Goal: Information Seeking & Learning: Find specific fact

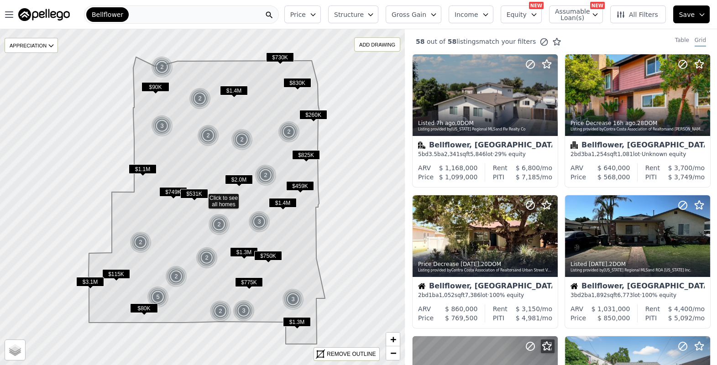
click at [363, 12] on span "Structure" at bounding box center [348, 14] width 29 height 9
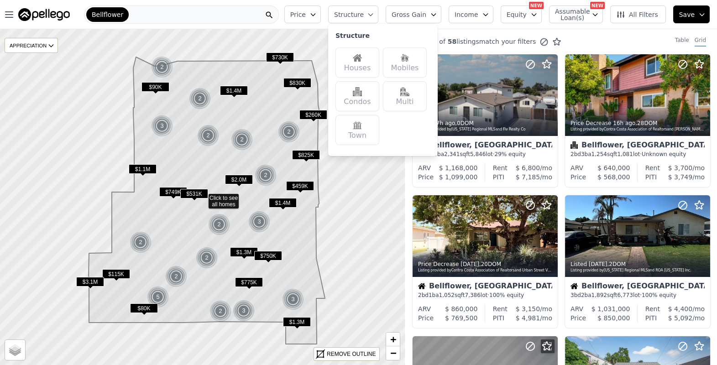
click at [410, 63] on div "Mobiles" at bounding box center [405, 62] width 44 height 30
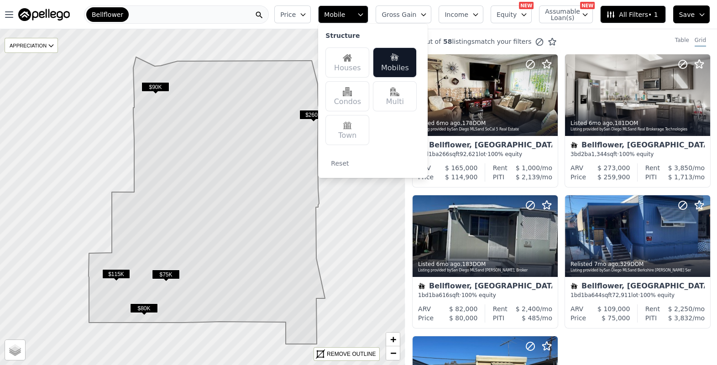
click at [168, 276] on span "$75K" at bounding box center [166, 275] width 28 height 10
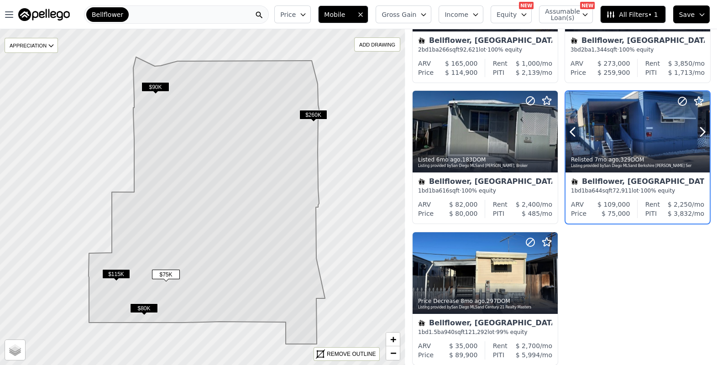
scroll to position [111, 0]
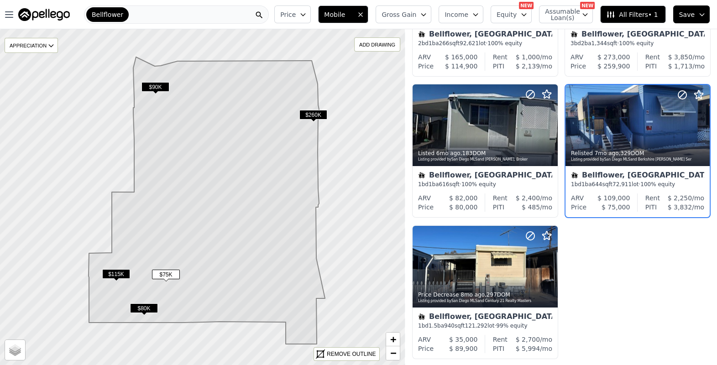
click at [411, 20] on button "Gross Gain" at bounding box center [404, 14] width 56 height 18
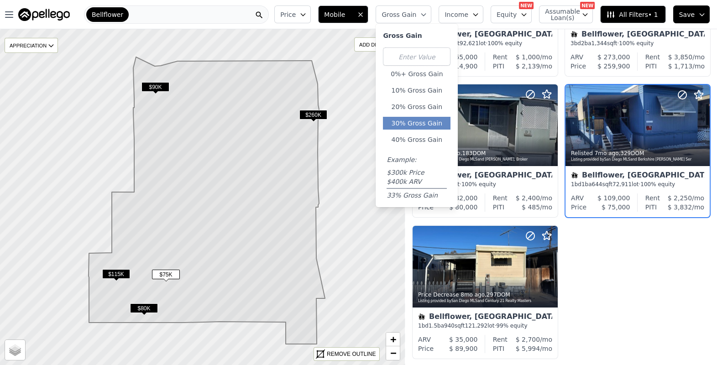
click at [424, 122] on button "30% Gross Gain" at bounding box center [417, 123] width 68 height 13
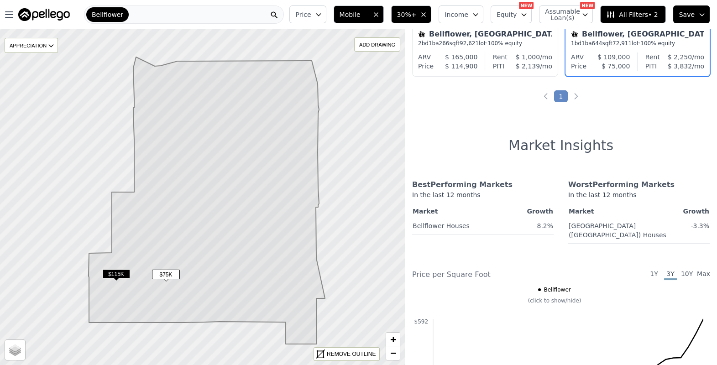
click at [205, 14] on div "Bellflower" at bounding box center [184, 14] width 200 height 18
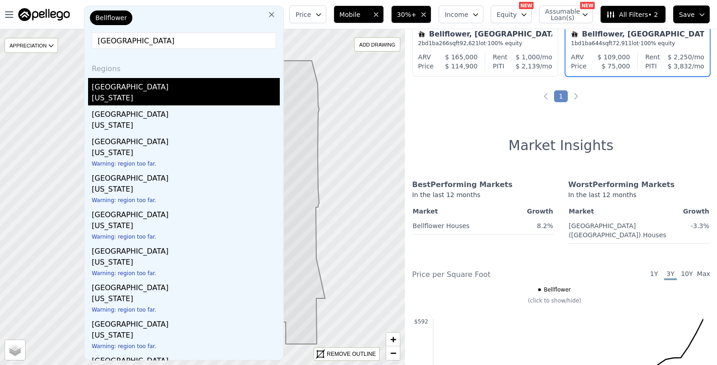
type input "[GEOGRAPHIC_DATA]"
click at [150, 88] on div "[GEOGRAPHIC_DATA]" at bounding box center [186, 85] width 188 height 15
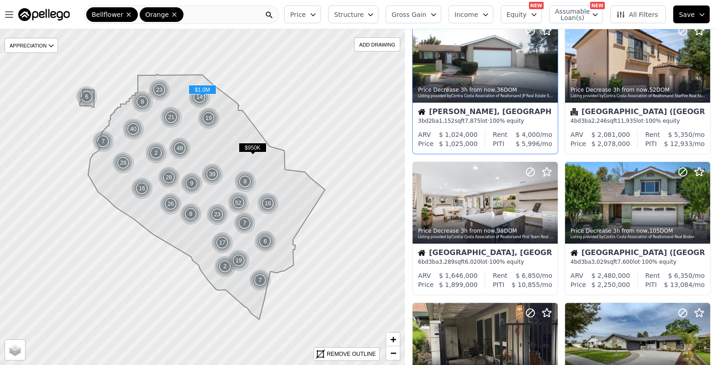
scroll to position [33, 0]
click at [363, 15] on span "Structure" at bounding box center [348, 14] width 29 height 9
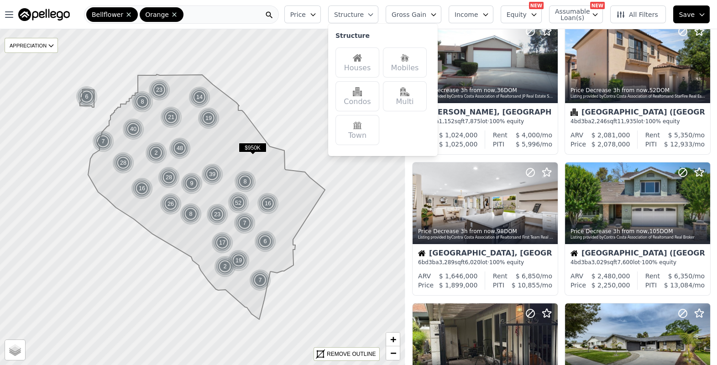
click at [410, 94] on img at bounding box center [404, 91] width 9 height 9
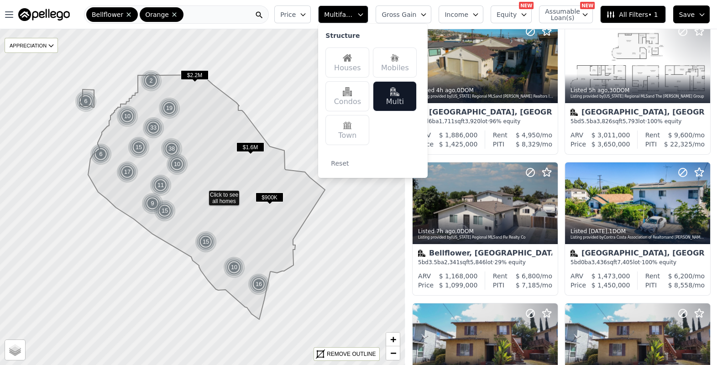
click at [404, 100] on div "Multi" at bounding box center [395, 96] width 44 height 30
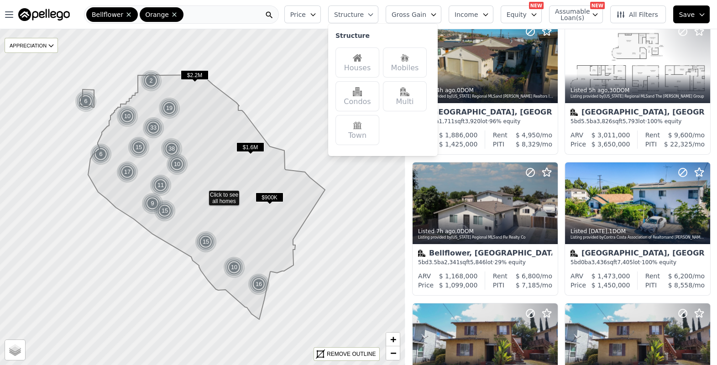
click at [406, 69] on div "Mobiles" at bounding box center [405, 62] width 44 height 30
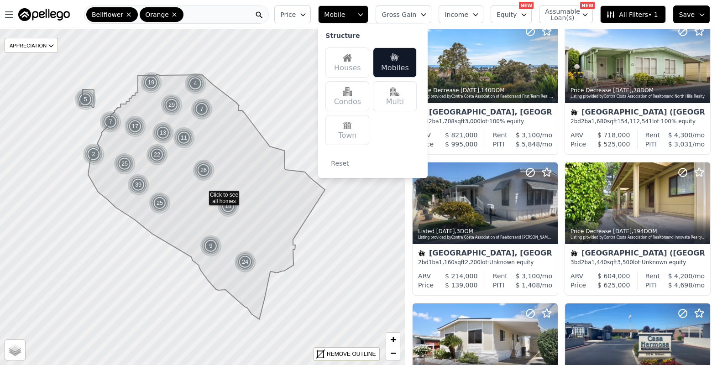
click at [412, 17] on span "Gross Gain" at bounding box center [399, 14] width 35 height 9
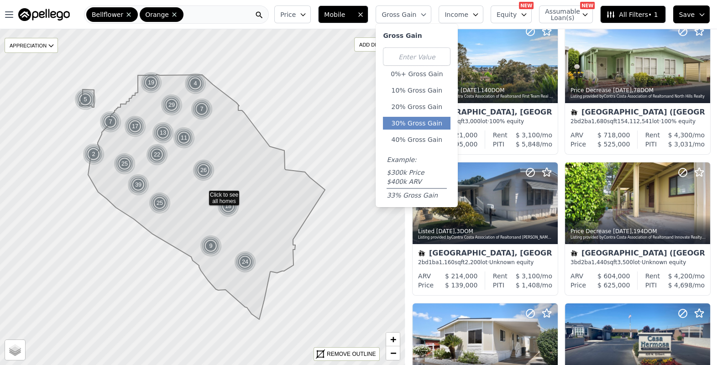
click at [430, 125] on button "30% Gross Gain" at bounding box center [417, 123] width 68 height 13
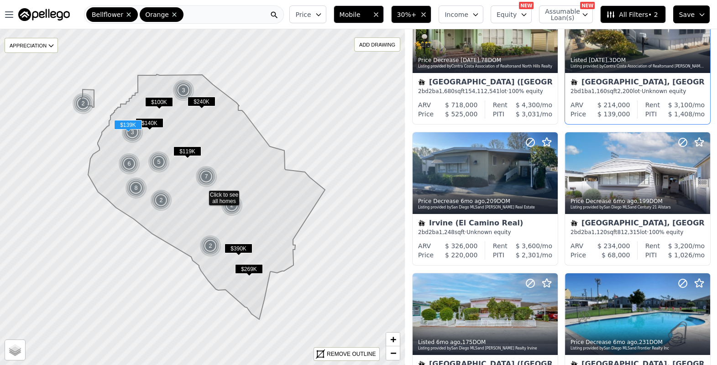
scroll to position [139, 0]
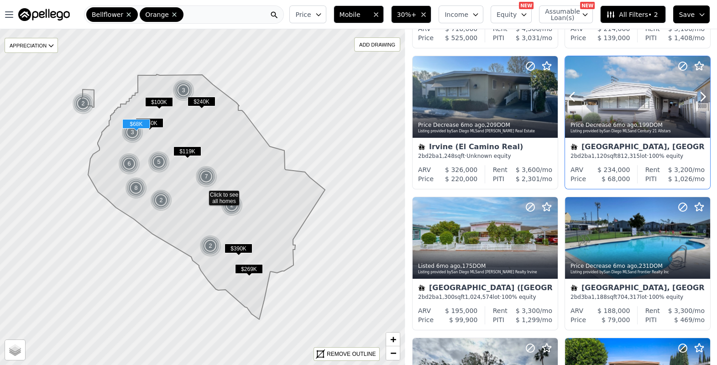
click at [619, 109] on div at bounding box center [637, 117] width 145 height 16
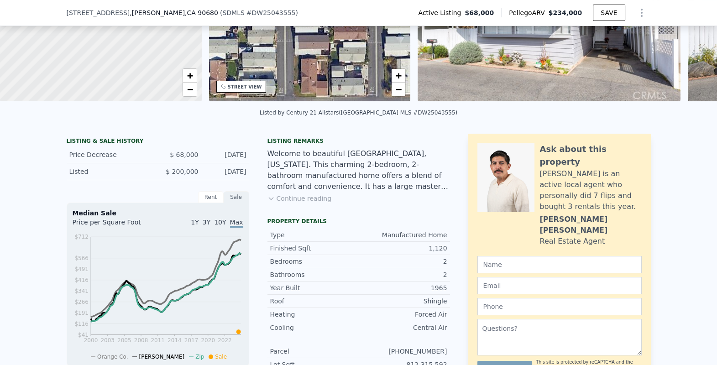
scroll to position [3, 0]
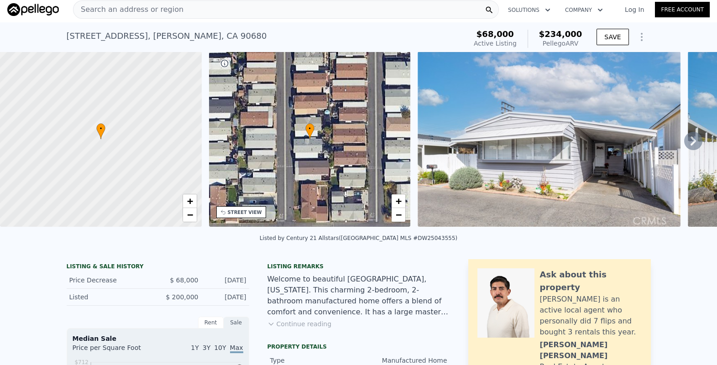
click at [695, 142] on icon at bounding box center [693, 141] width 18 height 18
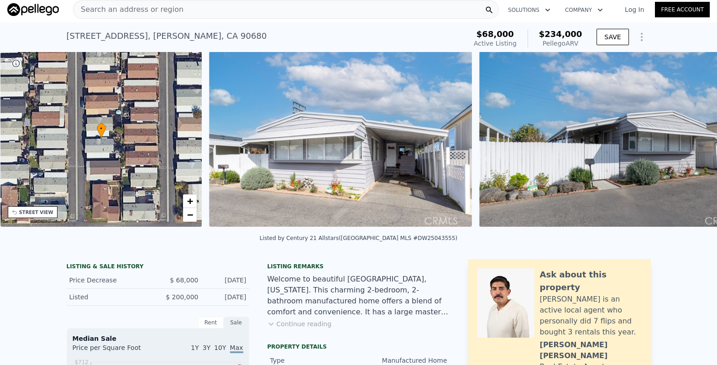
click at [689, 145] on img at bounding box center [610, 139] width 263 height 175
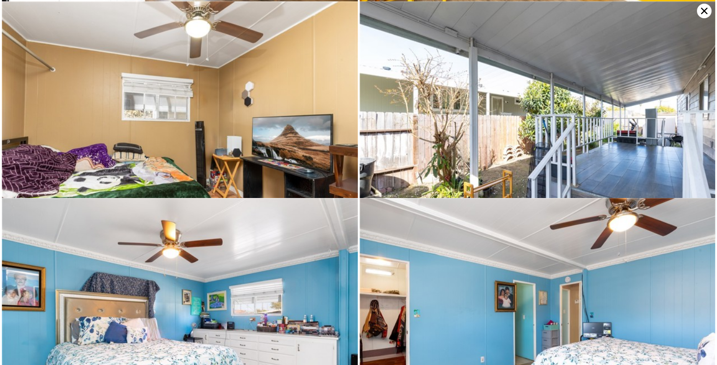
scroll to position [984, 0]
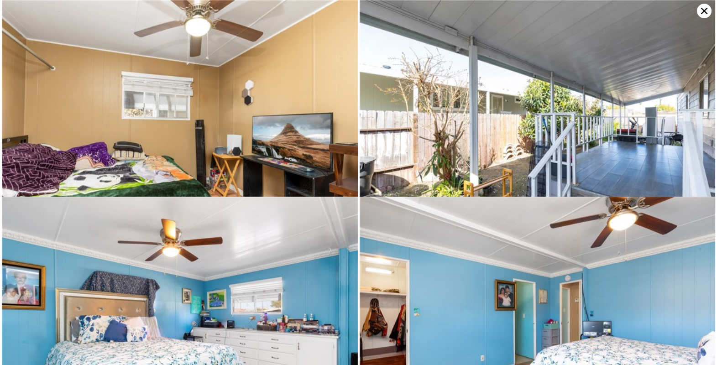
click at [704, 10] on icon at bounding box center [704, 11] width 6 height 6
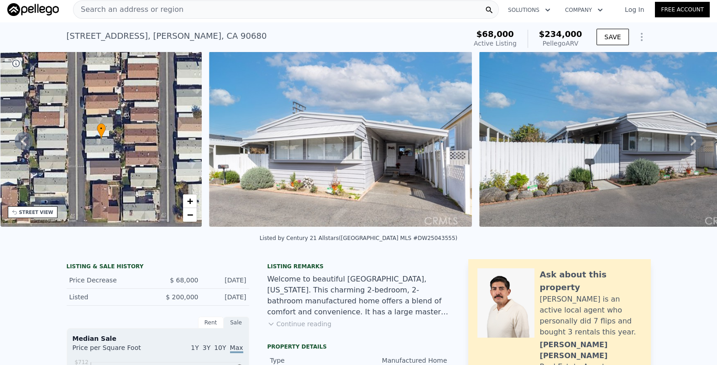
scroll to position [0, 0]
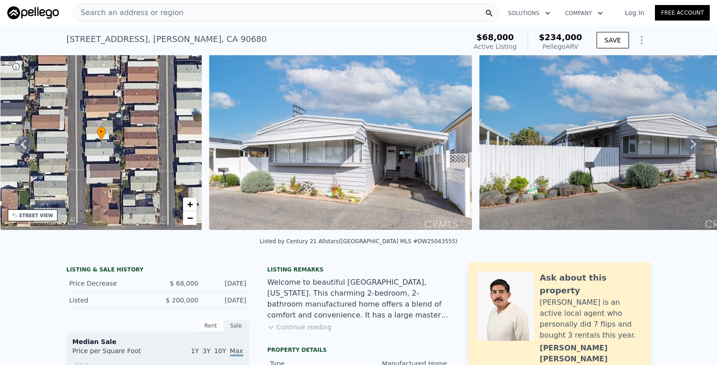
click at [417, 244] on div "Listed by Century 21 Allstars (San Diego MLS #DW25043555)" at bounding box center [359, 241] width 198 height 6
copy div "DW25043555"
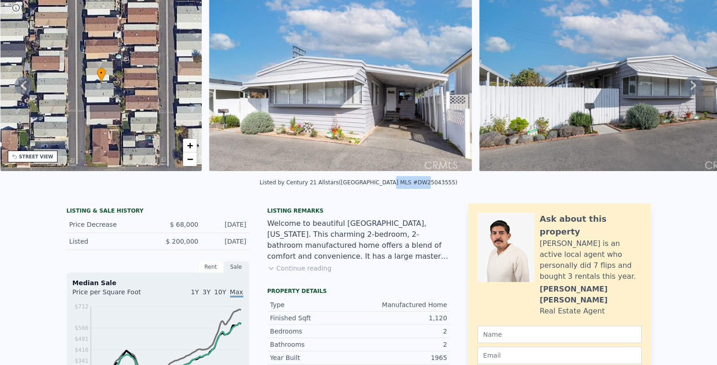
scroll to position [3, 0]
